Goal: Task Accomplishment & Management: Use online tool/utility

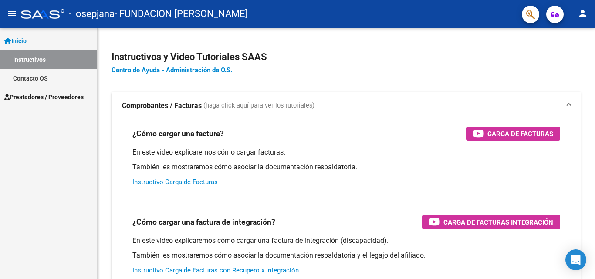
click at [36, 96] on span "Prestadores / Proveedores" at bounding box center [43, 97] width 79 height 10
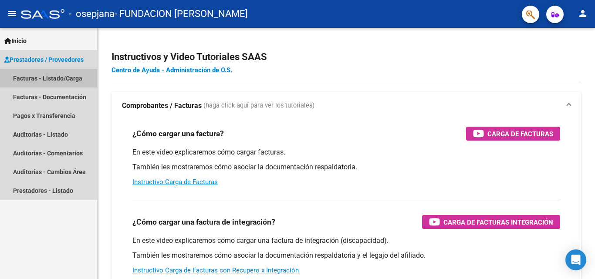
click at [58, 81] on link "Facturas - Listado/Carga" at bounding box center [48, 78] width 97 height 19
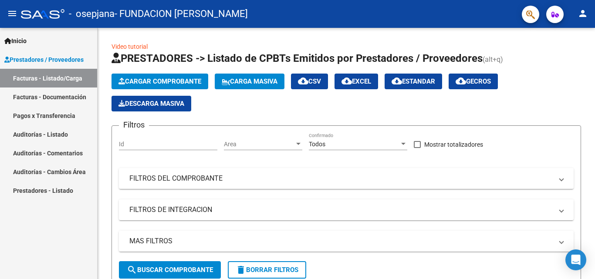
click at [582, 15] on mat-icon "person" at bounding box center [582, 13] width 10 height 10
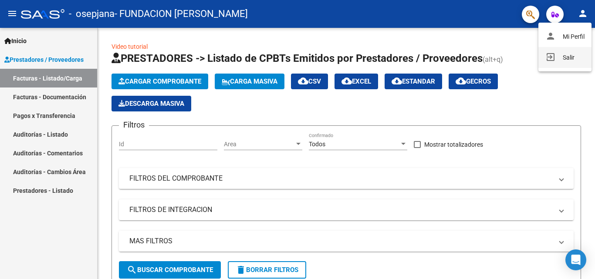
click at [568, 55] on button "exit_to_app Salir" at bounding box center [564, 57] width 53 height 21
